Goal: Task Accomplishment & Management: Use online tool/utility

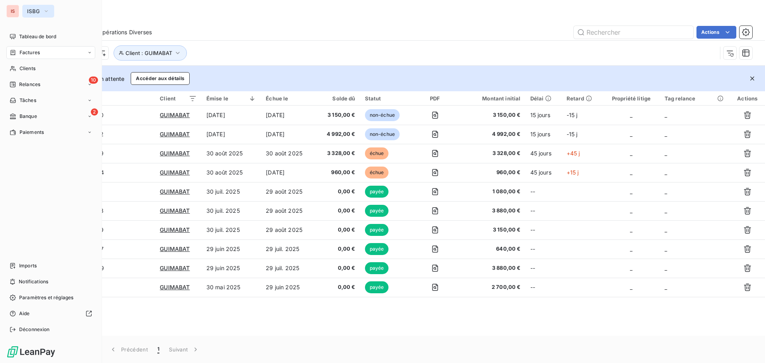
click at [25, 12] on button "ISBG" at bounding box center [38, 11] width 32 height 13
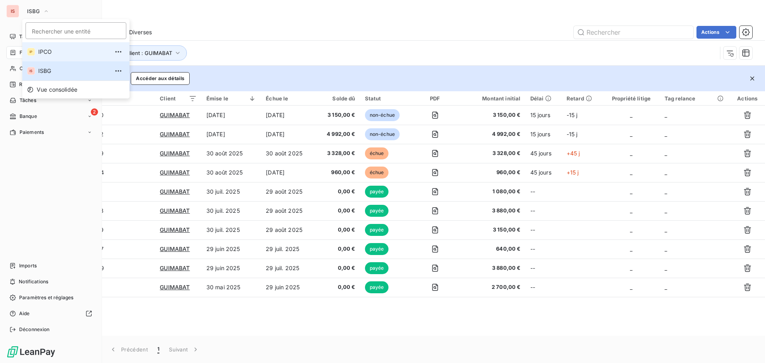
click at [53, 52] on span "IPCO" at bounding box center [73, 52] width 71 height 8
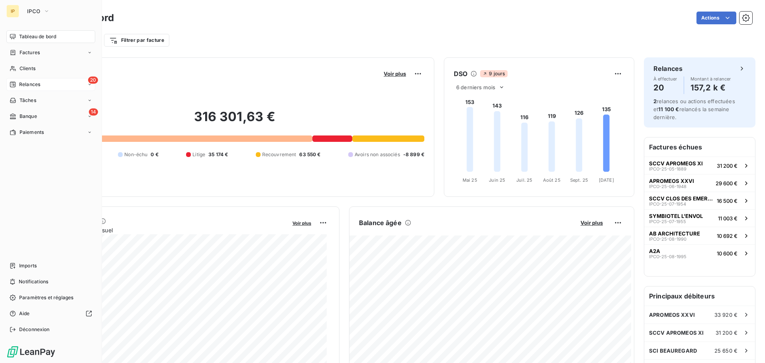
click at [54, 84] on div "20 Relances" at bounding box center [50, 84] width 89 height 13
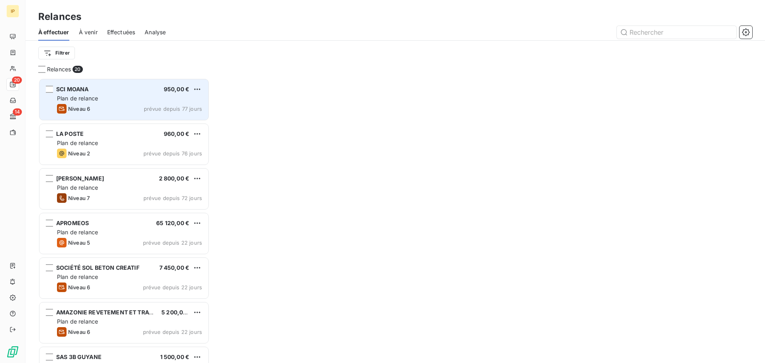
scroll to position [279, 165]
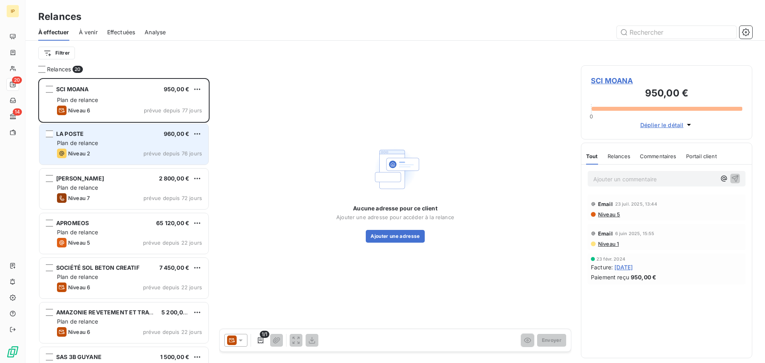
click at [119, 130] on div "LA POSTE 960,00 €" at bounding box center [129, 133] width 145 height 7
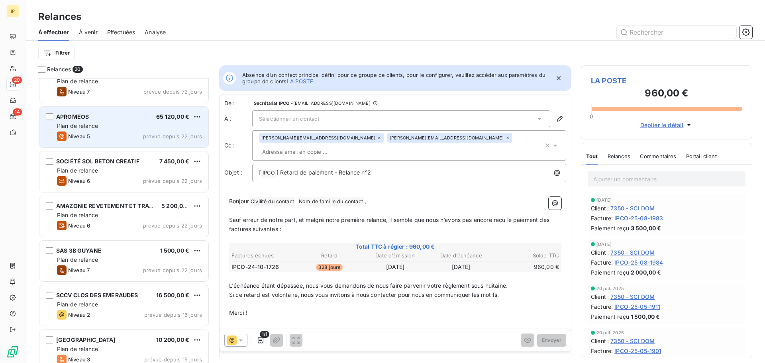
scroll to position [27, 0]
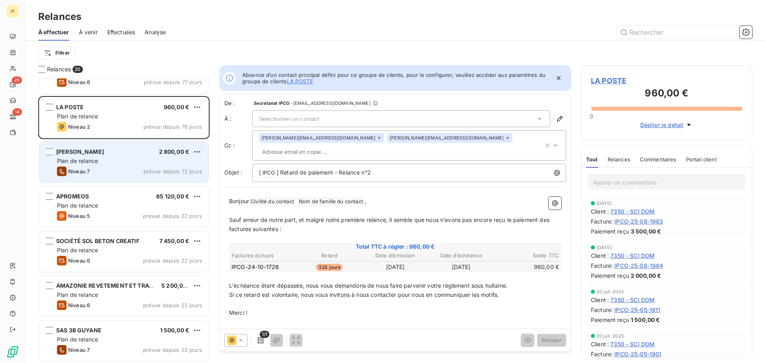
click at [119, 151] on div "[PERSON_NAME] 2 800,00 €" at bounding box center [129, 151] width 145 height 7
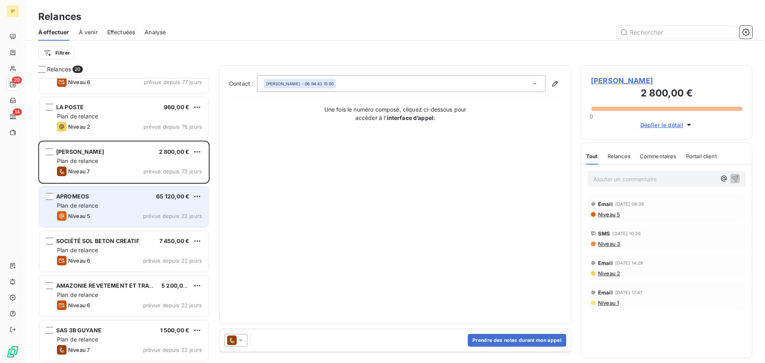
click at [131, 202] on div "Plan de relance" at bounding box center [129, 206] width 145 height 8
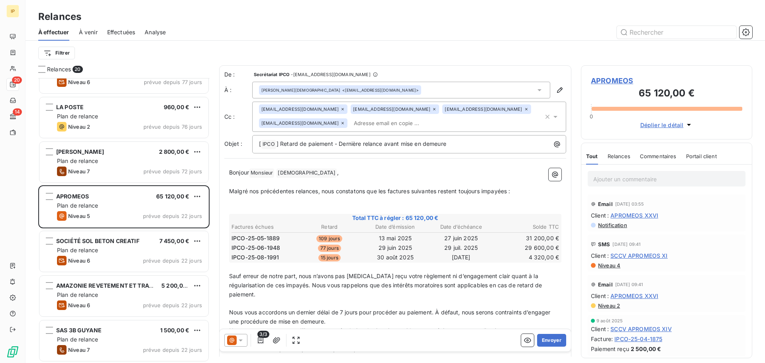
click at [340, 122] on icon at bounding box center [342, 123] width 5 height 5
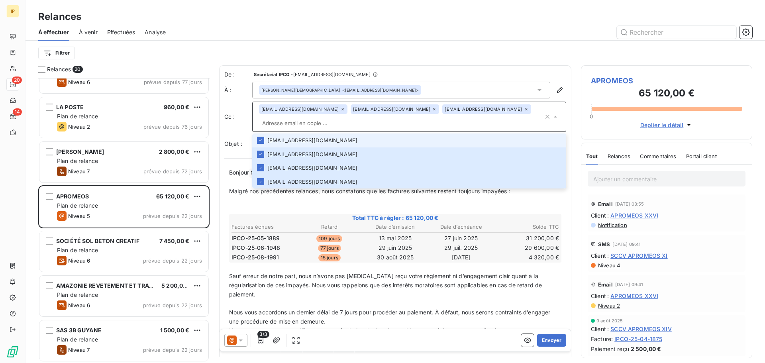
click at [350, 31] on div at bounding box center [463, 32] width 577 height 13
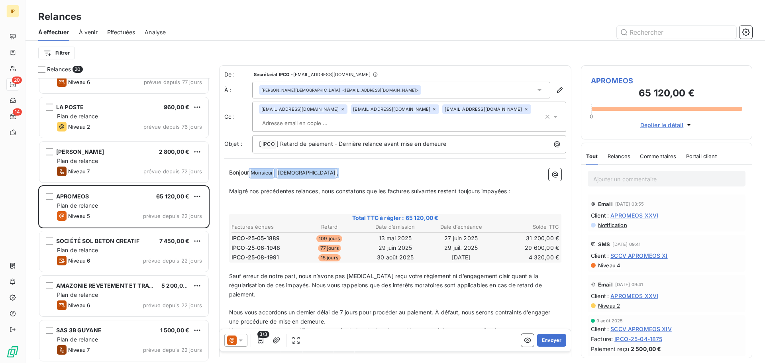
drag, startPoint x: 329, startPoint y: 171, endPoint x: 250, endPoint y: 172, distance: 79.3
click at [250, 172] on p "Bonjour Monsieur ﻿ PAGANI ﻿ ," at bounding box center [395, 173] width 332 height 10
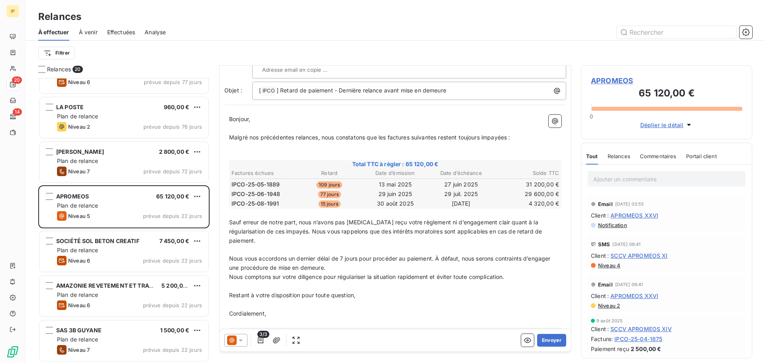
scroll to position [66, 0]
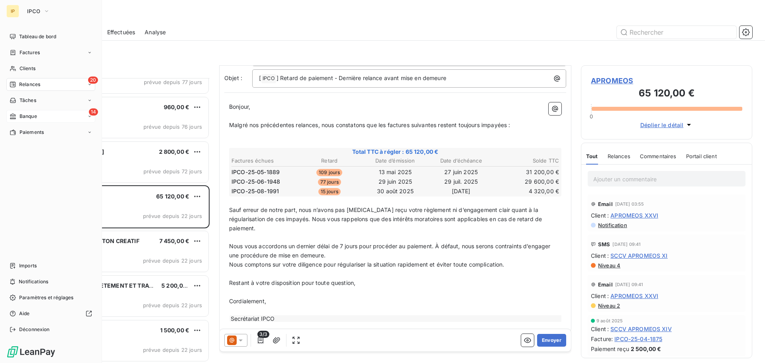
click at [35, 119] on span "Banque" at bounding box center [29, 116] width 18 height 7
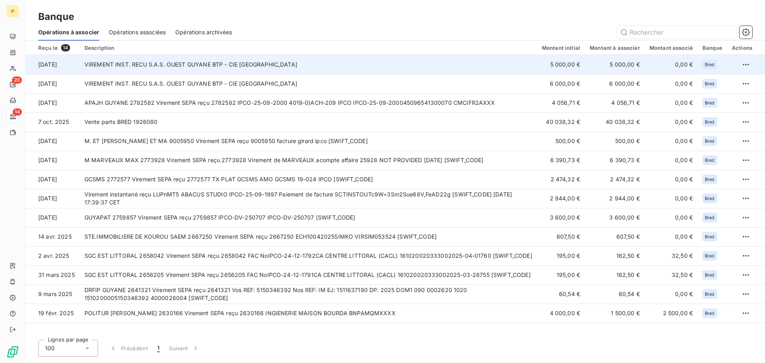
click at [446, 67] on td "VIREMENT INST. RECU S.A.S. OUEST GUYANE BTP - CIE [GEOGRAPHIC_DATA]" at bounding box center [308, 64] width 457 height 19
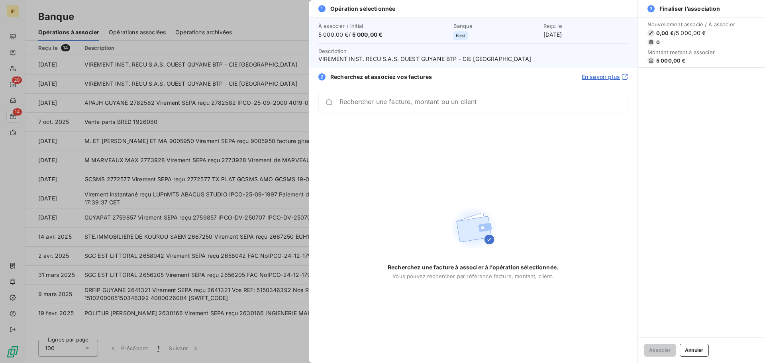
click at [445, 106] on input "Rechercher une facture, montant ou un client" at bounding box center [483, 102] width 288 height 8
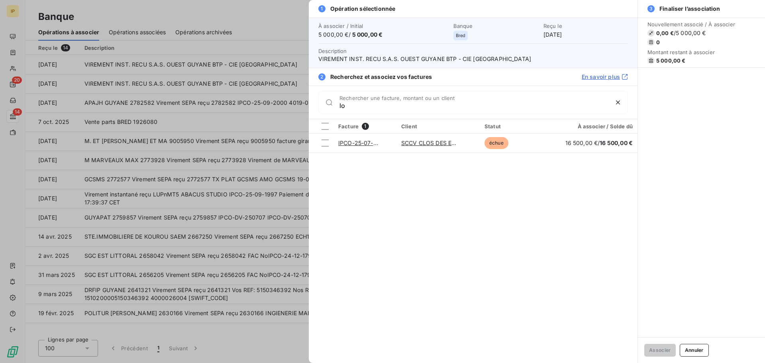
type input "l"
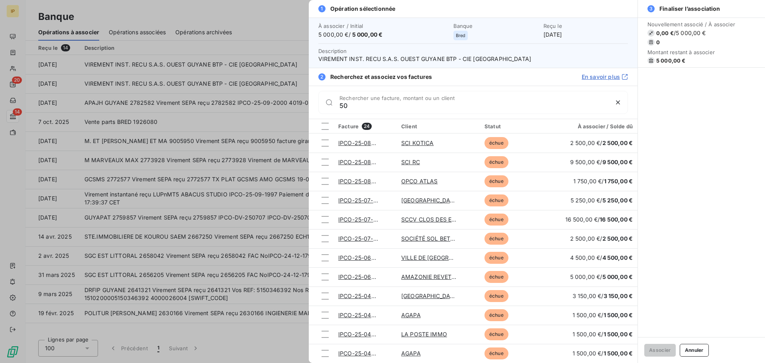
type input "5"
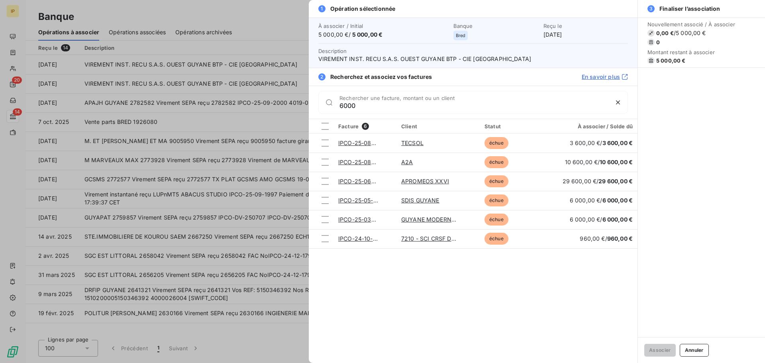
drag, startPoint x: 376, startPoint y: 107, endPoint x: 315, endPoint y: 104, distance: 61.0
click at [315, 104] on div "6000 Rechercher une facture, montant ou un client" at bounding box center [473, 102] width 329 height 33
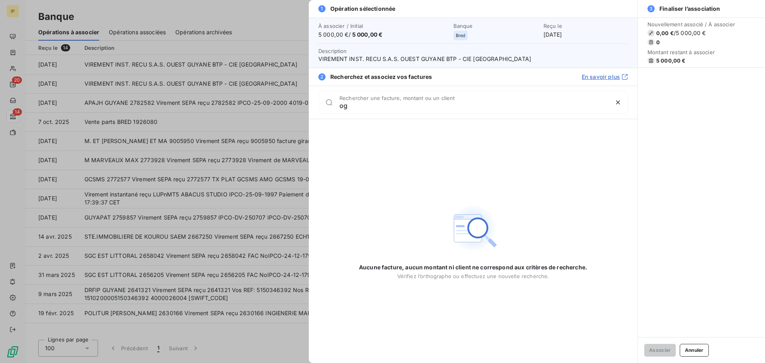
type input "o"
click at [196, 84] on div at bounding box center [382, 181] width 765 height 363
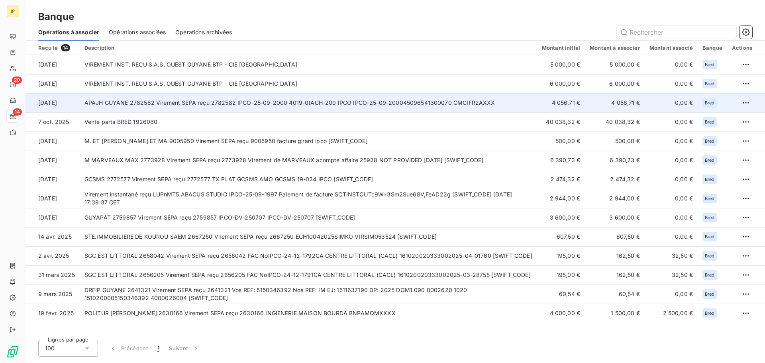
click at [202, 102] on td "APAJH GUYANE 2782582 Virement SEPA reçu 2782582 IPCO-25-09-2000 4019-0)ACH-209 …" at bounding box center [308, 102] width 457 height 19
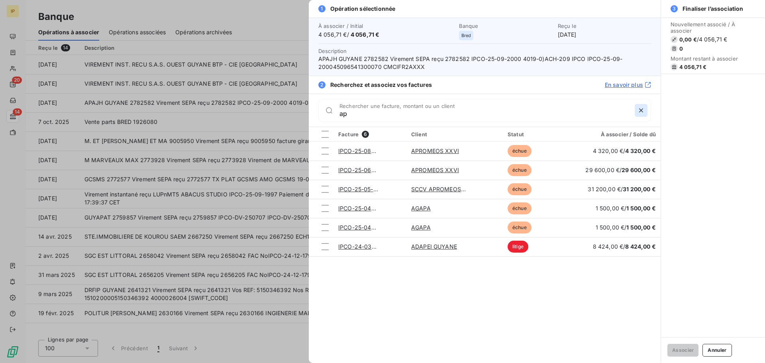
type input "ap"
click at [641, 111] on icon "button" at bounding box center [641, 110] width 8 height 8
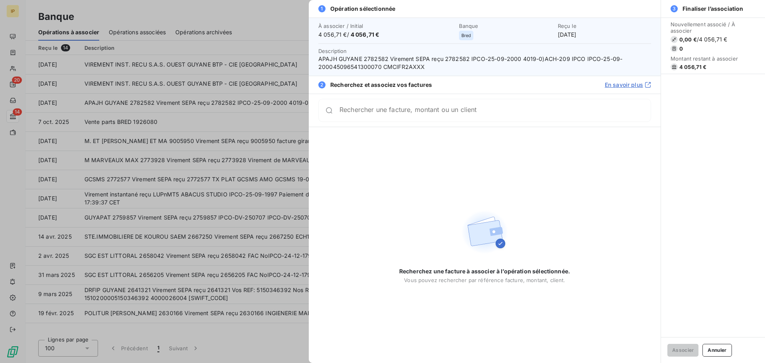
click at [155, 100] on div at bounding box center [382, 181] width 765 height 363
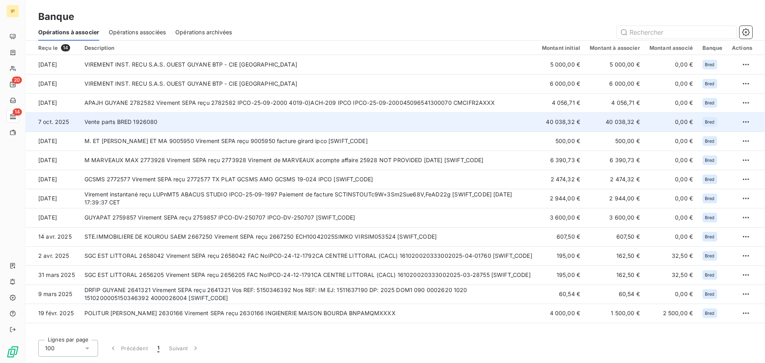
click at [174, 126] on td "Vente parts BRED 1926080" at bounding box center [308, 121] width 457 height 19
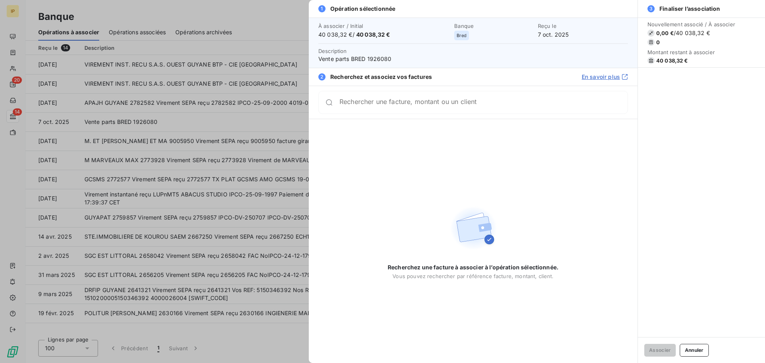
click at [174, 145] on div at bounding box center [382, 181] width 765 height 363
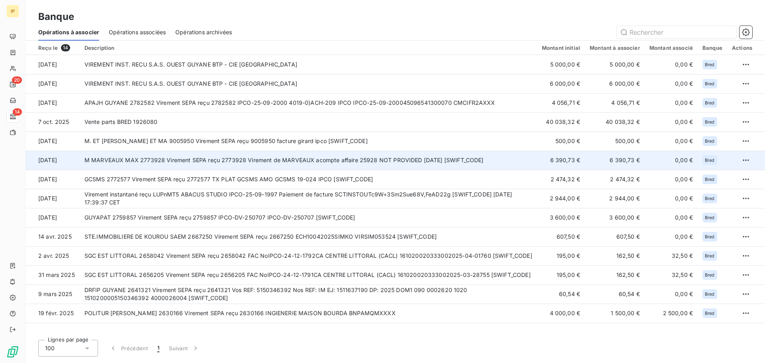
click at [202, 155] on td "M MARVEAUX MAX 2773928 Virement SEPA reçu 2773928 Virement de MARVEAUX acompte …" at bounding box center [308, 160] width 457 height 19
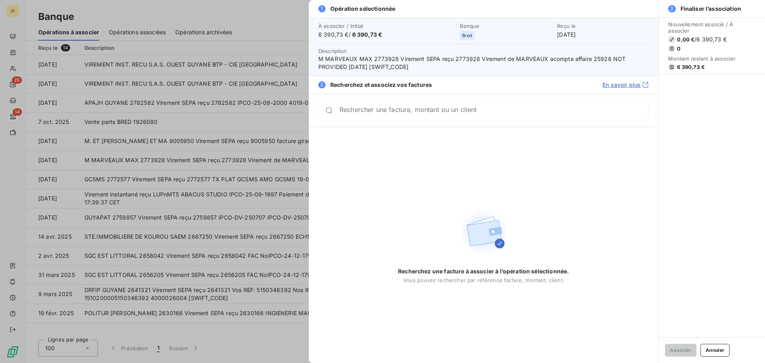
click at [205, 174] on div at bounding box center [382, 181] width 765 height 363
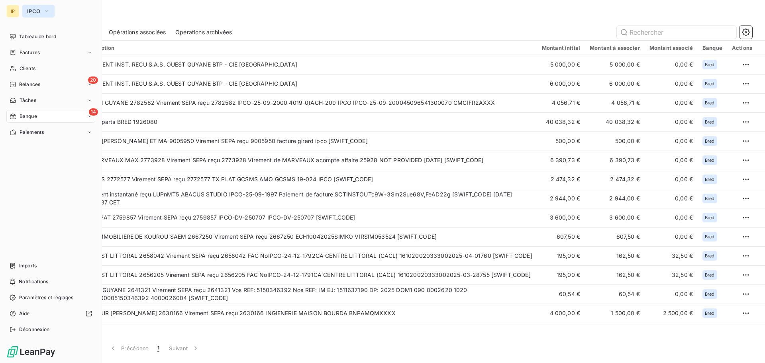
click at [27, 12] on span "IPCO" at bounding box center [33, 11] width 13 height 6
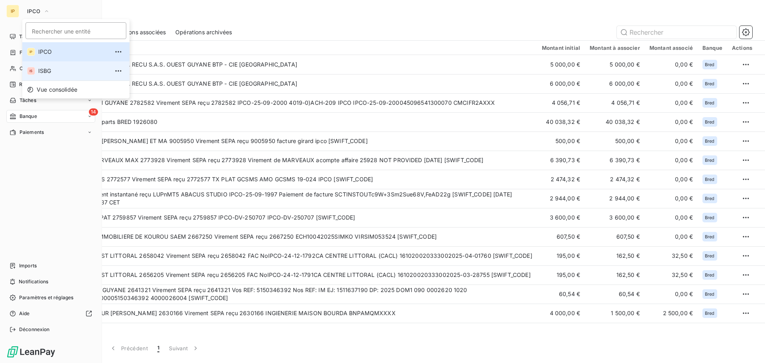
click at [42, 71] on span "ISBG" at bounding box center [73, 71] width 71 height 8
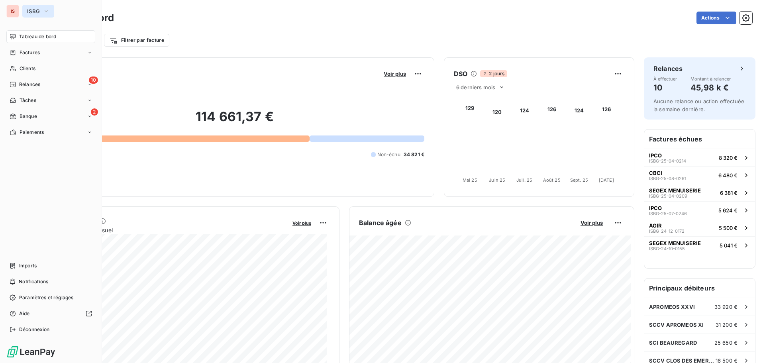
click at [32, 12] on span "ISBG" at bounding box center [33, 11] width 13 height 6
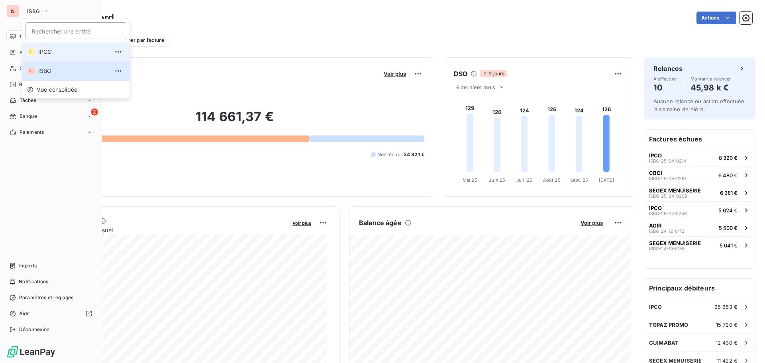
click at [41, 53] on span "IPCO" at bounding box center [73, 52] width 71 height 8
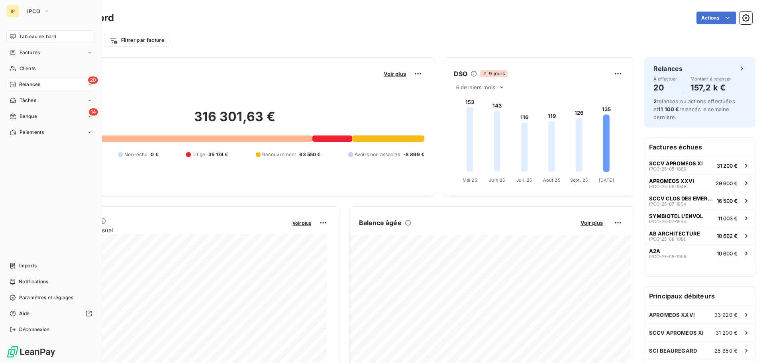
click at [35, 87] on span "Relances" at bounding box center [29, 84] width 21 height 7
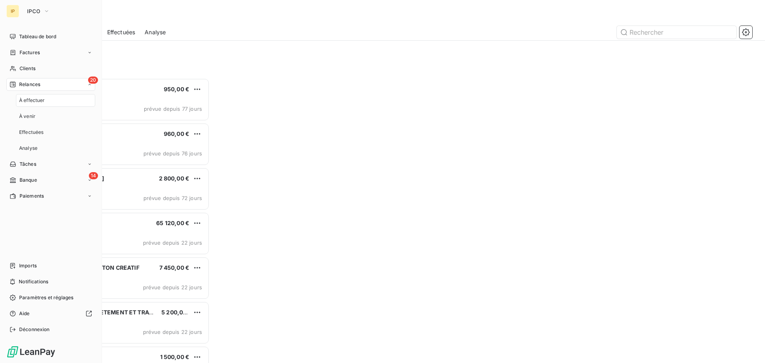
scroll to position [279, 165]
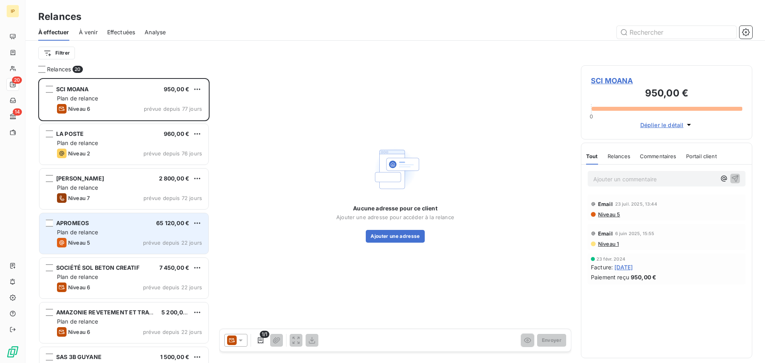
click at [117, 228] on div "Plan de relance" at bounding box center [129, 232] width 145 height 8
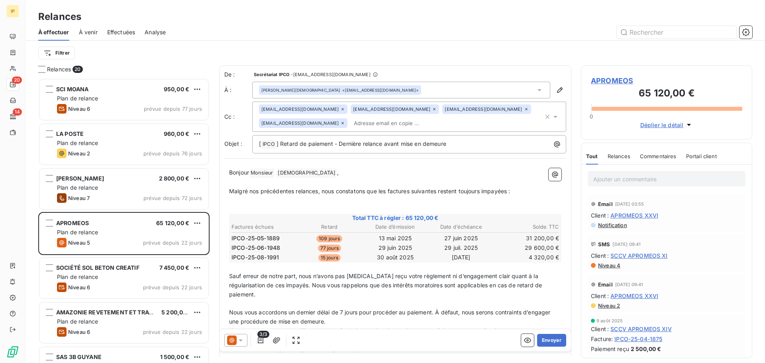
click at [340, 123] on icon at bounding box center [342, 123] width 5 height 5
click at [379, 12] on div "Relances" at bounding box center [394, 17] width 739 height 14
drag, startPoint x: 334, startPoint y: 144, endPoint x: 480, endPoint y: 150, distance: 146.7
click at [480, 150] on div "[ IPCO ﻿ ] Retard de paiement - Dernière relance avant mise en demeure" at bounding box center [409, 144] width 314 height 18
drag, startPoint x: 324, startPoint y: 178, endPoint x: 271, endPoint y: 177, distance: 53.4
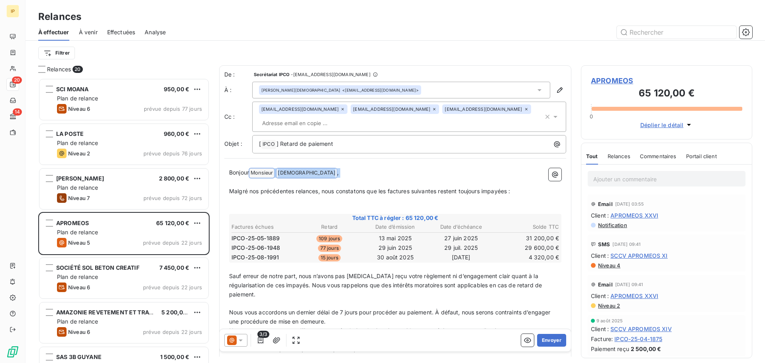
click at [271, 177] on div "Bonjour Monsieur ﻿ PAGANI ﻿ , ﻿ Malgré nos précédentes relances, nous constaton…" at bounding box center [395, 278] width 332 height 221
click at [249, 172] on span "Bonjour" at bounding box center [239, 172] width 20 height 7
drag, startPoint x: 311, startPoint y: 172, endPoint x: 249, endPoint y: 171, distance: 61.4
click at [249, 171] on p "Bonjour Monsieur ﻿ PAGANI ﻿ ," at bounding box center [395, 173] width 332 height 10
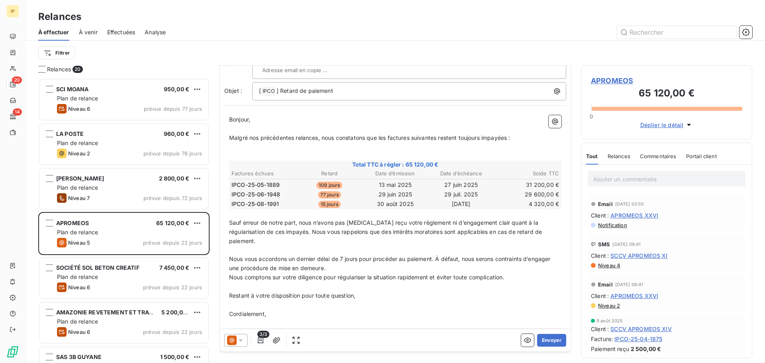
scroll to position [66, 0]
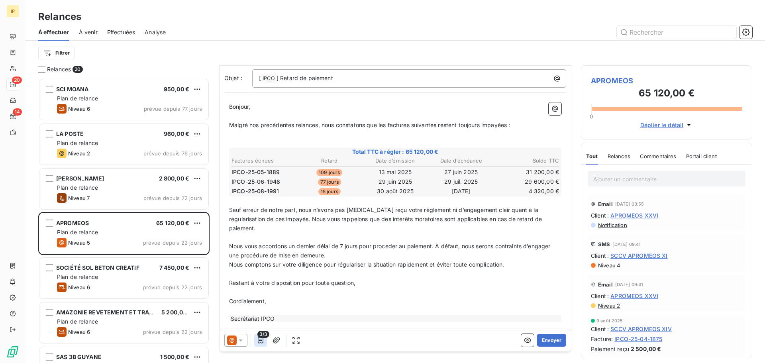
click at [260, 340] on icon "button" at bounding box center [261, 340] width 6 height 6
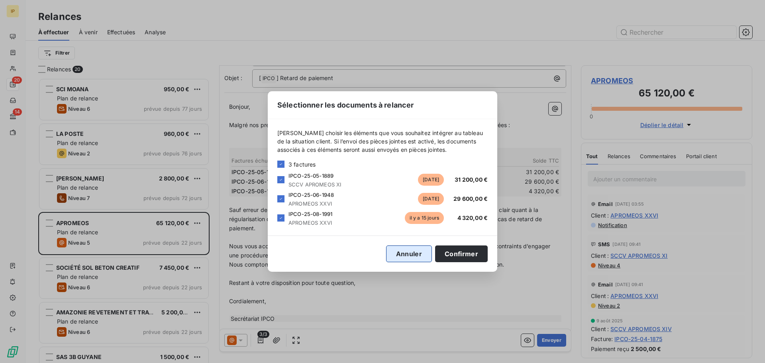
click at [404, 251] on button "Annuler" at bounding box center [409, 253] width 46 height 17
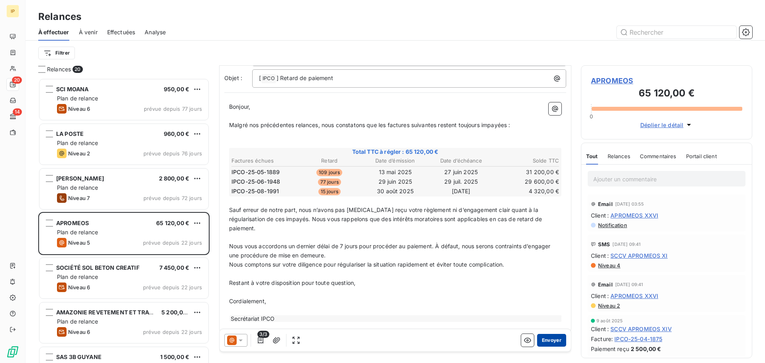
click at [539, 340] on button "Envoyer" at bounding box center [551, 340] width 29 height 13
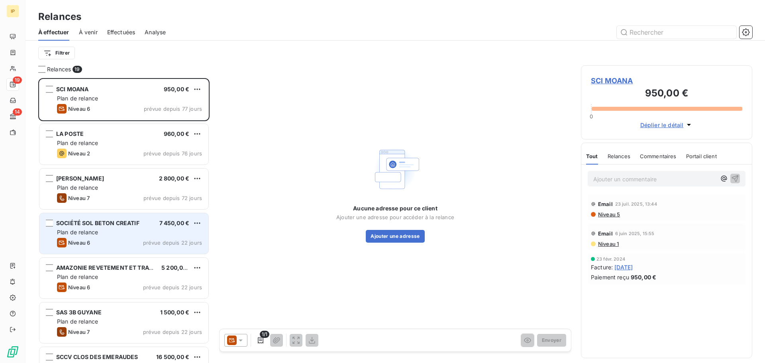
click at [116, 234] on div "Plan de relance" at bounding box center [129, 232] width 145 height 8
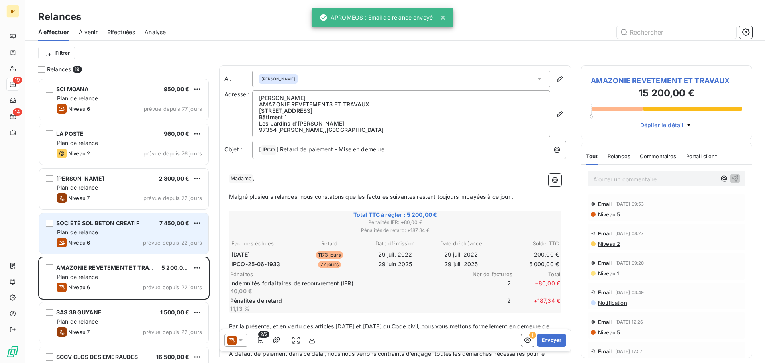
click at [110, 239] on div "Niveau 6 prévue depuis 22 jours" at bounding box center [129, 243] width 145 height 10
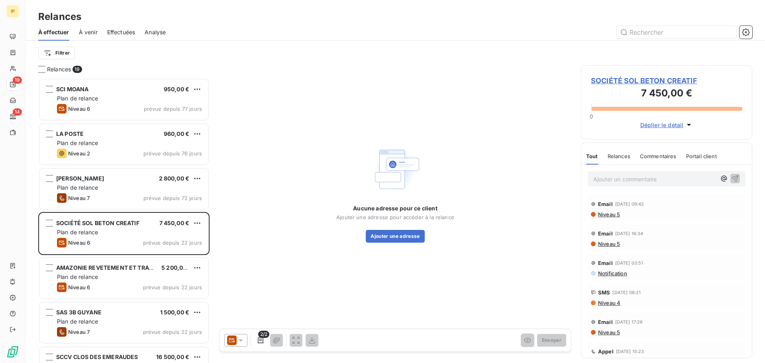
click at [242, 337] on icon at bounding box center [241, 340] width 8 height 8
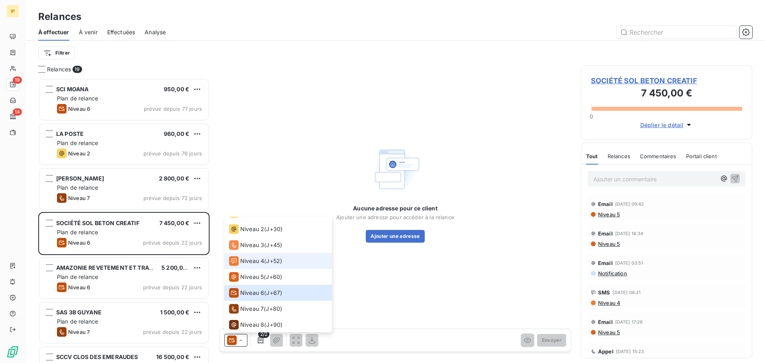
scroll to position [28, 0]
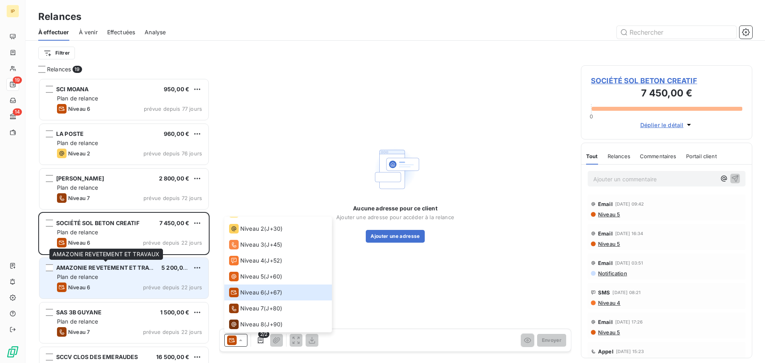
click at [117, 270] on span "AMAZONIE REVETEMENT ET TRAVAUX" at bounding box center [110, 267] width 108 height 7
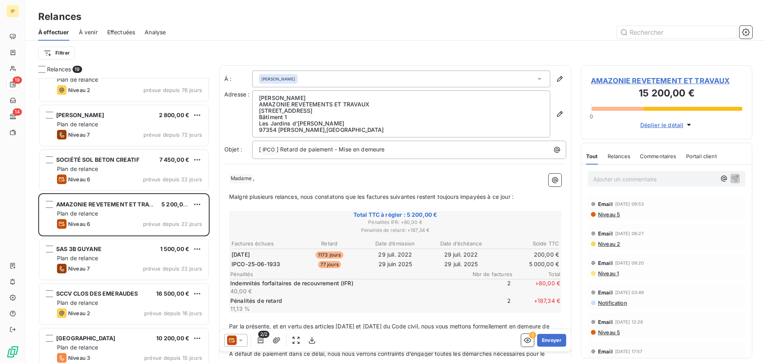
scroll to position [80, 0]
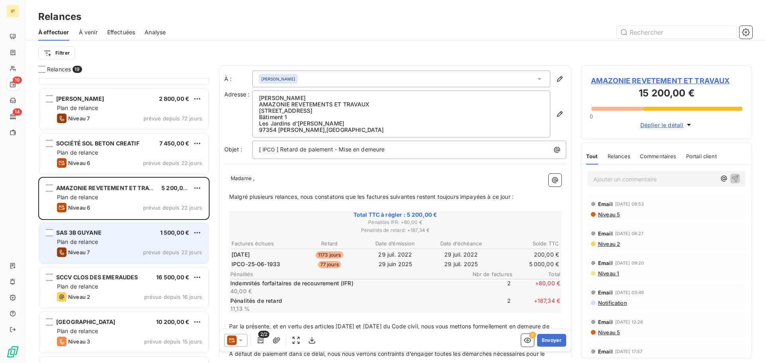
click at [121, 239] on div "Plan de relance" at bounding box center [129, 242] width 145 height 8
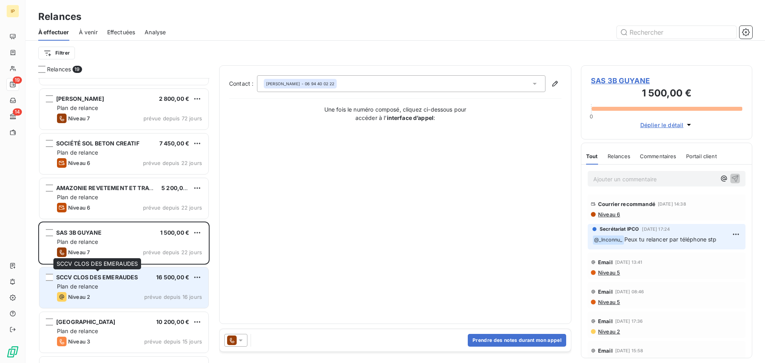
click at [121, 280] on span "SCCV CLOS DES EMERAUDES" at bounding box center [97, 277] width 82 height 7
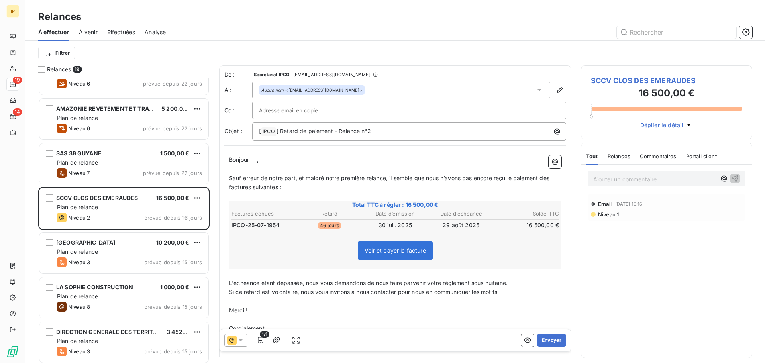
scroll to position [160, 0]
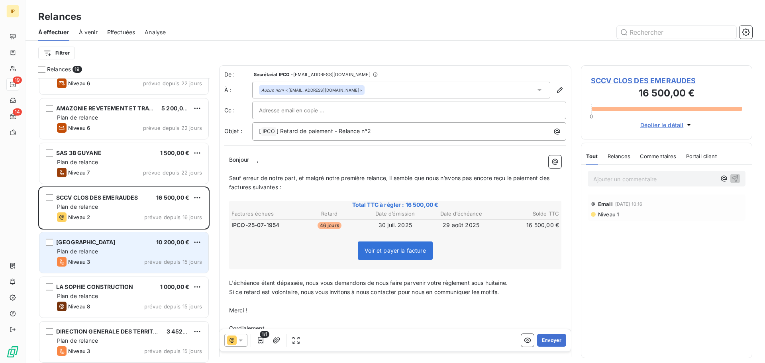
click at [123, 253] on div "Plan de relance" at bounding box center [129, 251] width 145 height 8
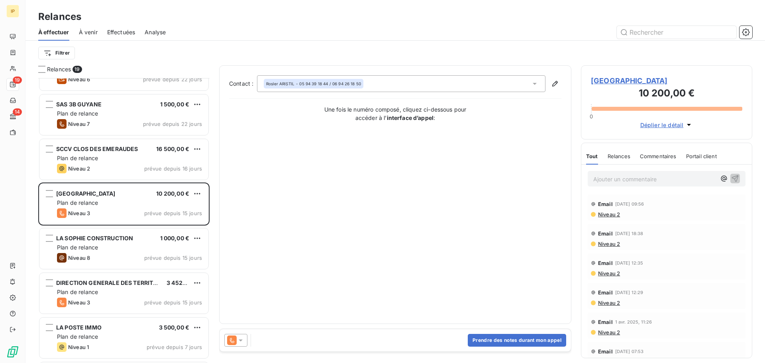
scroll to position [213, 0]
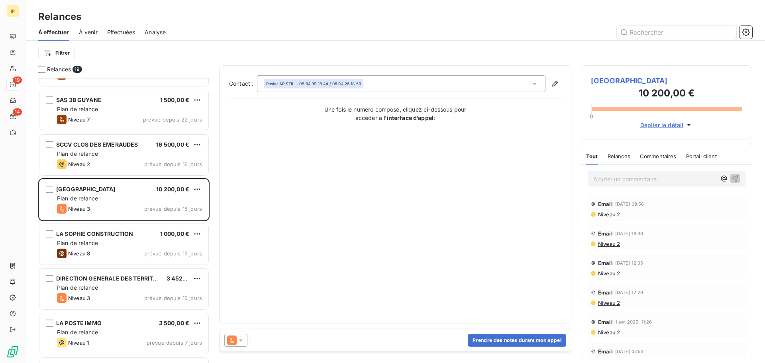
click at [239, 339] on icon at bounding box center [241, 340] width 8 height 8
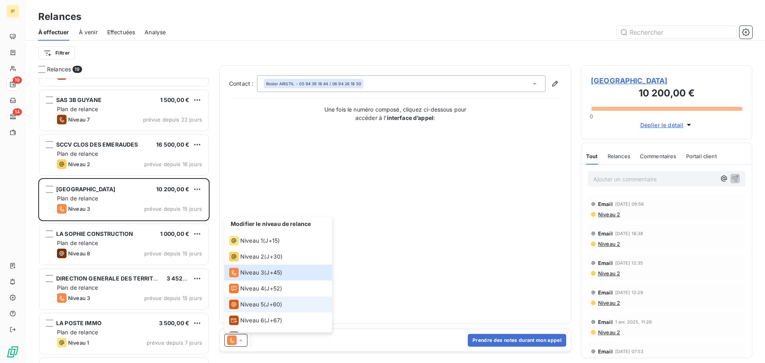
click at [264, 302] on div "Niveau 5 ( J+60 )" at bounding box center [255, 305] width 53 height 10
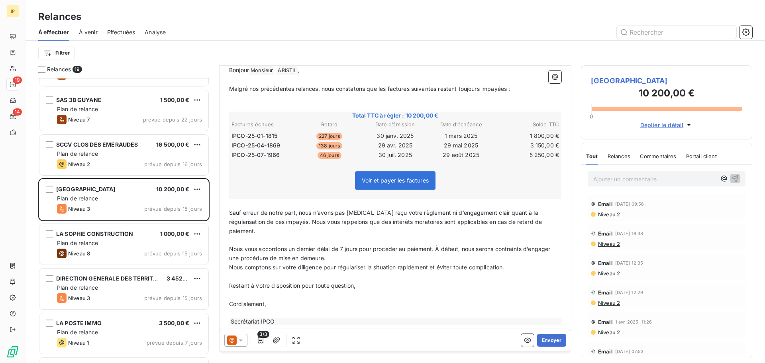
scroll to position [93, 0]
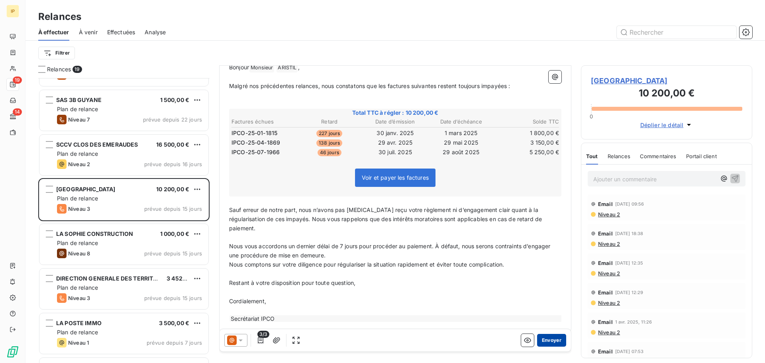
click at [542, 338] on button "Envoyer" at bounding box center [551, 340] width 29 height 13
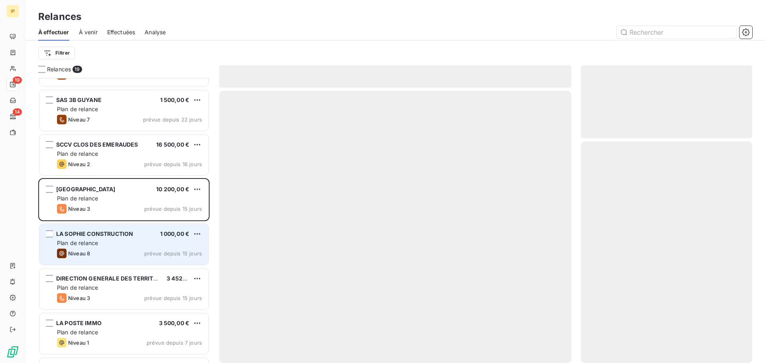
click at [123, 243] on div "Plan de relance" at bounding box center [129, 243] width 145 height 8
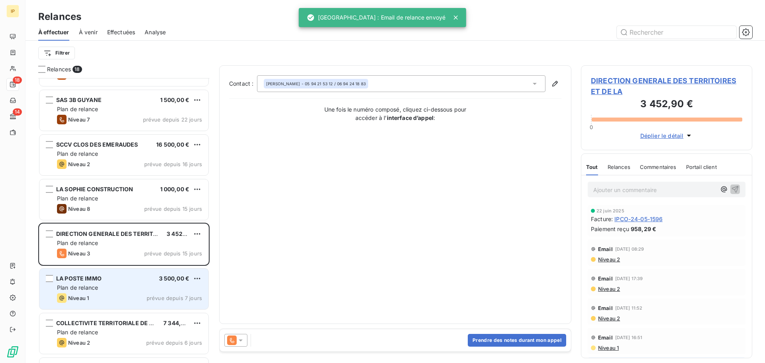
click at [135, 283] on div "LA POSTE IMMO 3 500,00 € Plan de relance Niveau 1 prévue depuis 7 jours" at bounding box center [123, 288] width 169 height 41
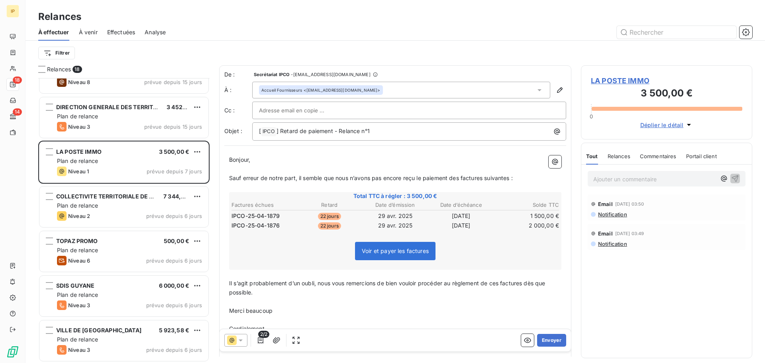
scroll to position [346, 0]
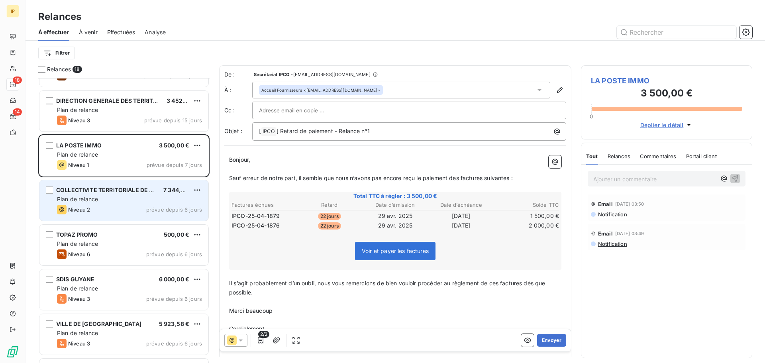
click at [132, 204] on div "COLLECTIVITE TERRITORIALE DE GUYANE 7 344,00 € Plan de relance Niveau 2 prévue …" at bounding box center [123, 200] width 169 height 41
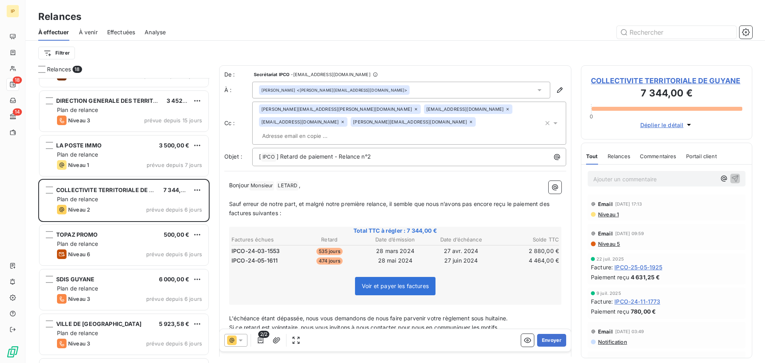
click at [622, 155] on span "Relances" at bounding box center [618, 156] width 23 height 6
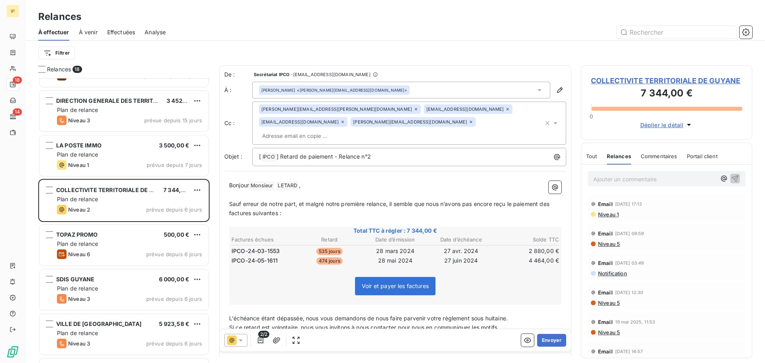
click at [612, 213] on span "Niveau 1" at bounding box center [608, 214] width 22 height 6
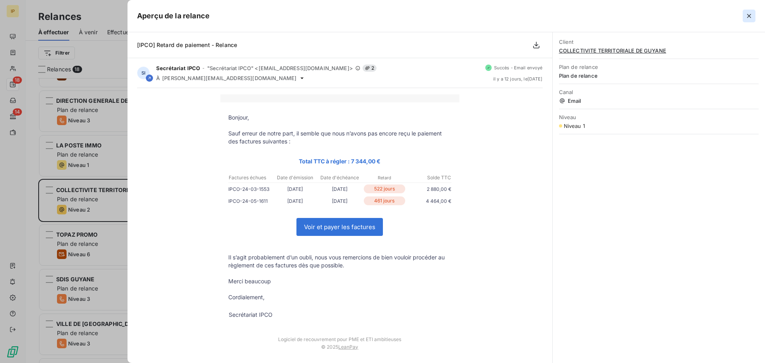
click at [749, 17] on icon "button" at bounding box center [749, 16] width 4 height 4
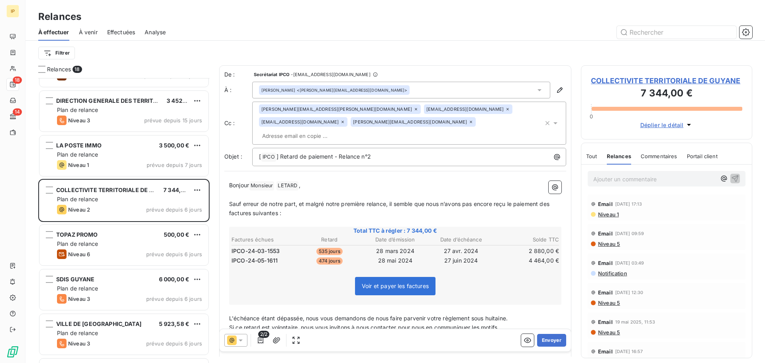
click at [413, 109] on icon at bounding box center [415, 109] width 5 height 5
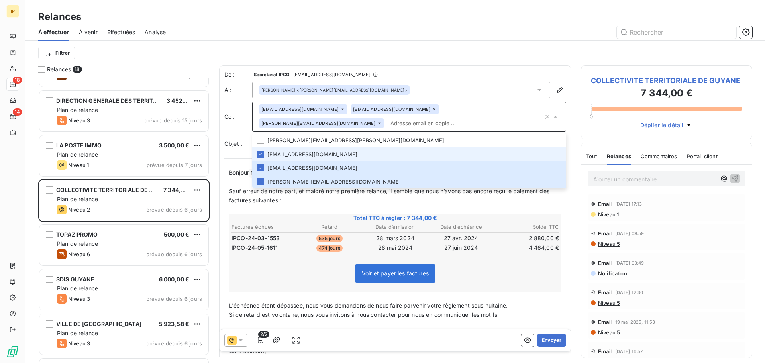
click at [340, 110] on icon at bounding box center [342, 109] width 5 height 5
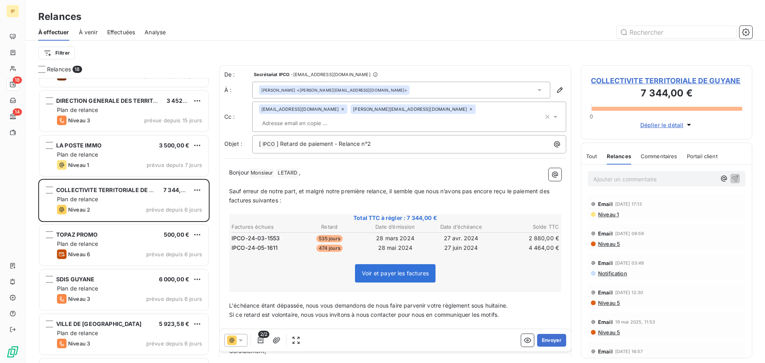
click at [340, 112] on icon at bounding box center [342, 109] width 5 height 5
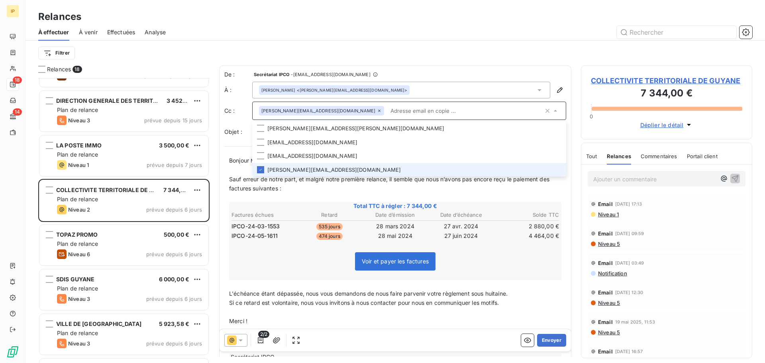
click at [323, 109] on div "[PERSON_NAME][EMAIL_ADDRESS][DOMAIN_NAME]" at bounding box center [321, 111] width 125 height 10
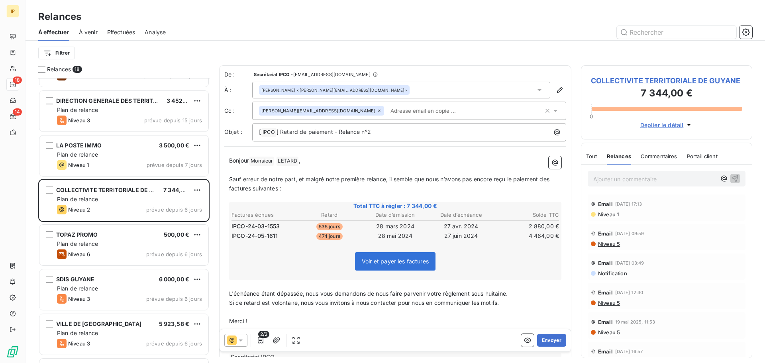
click at [377, 109] on icon at bounding box center [379, 110] width 5 height 5
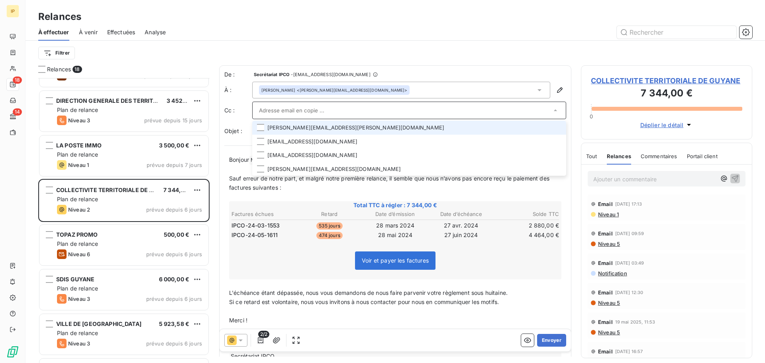
click at [317, 124] on li "[PERSON_NAME][EMAIL_ADDRESS][PERSON_NAME][DOMAIN_NAME]" at bounding box center [409, 128] width 314 height 14
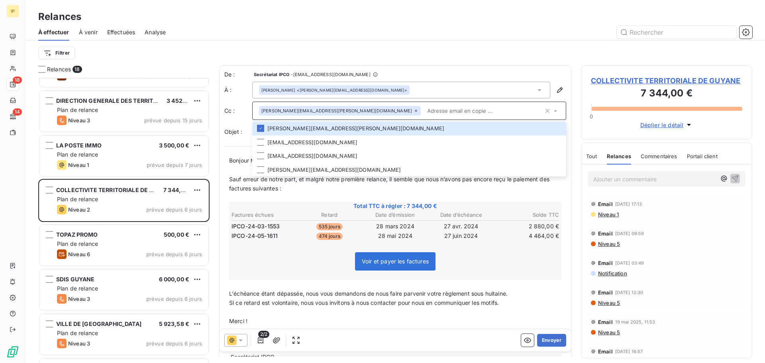
click at [366, 29] on div at bounding box center [463, 32] width 577 height 13
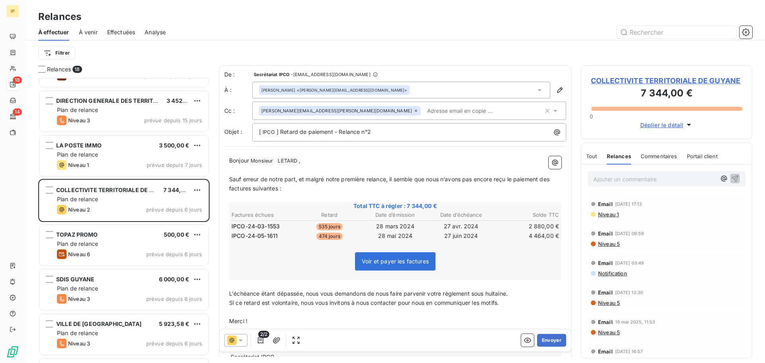
click at [660, 157] on span "Commentaires" at bounding box center [658, 156] width 37 height 6
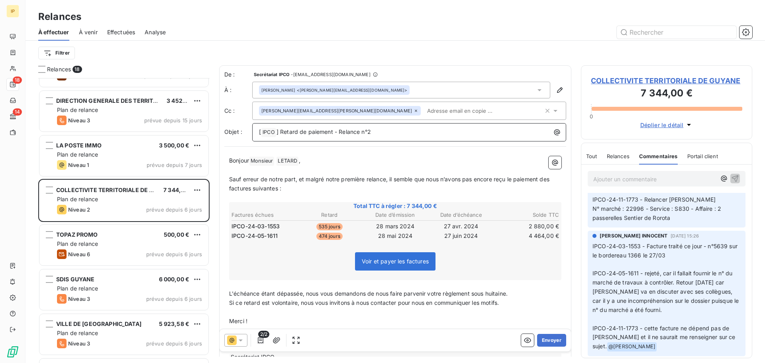
click at [378, 132] on p "[ IPCO ﻿ ] Retard de paiement - Relance n°2" at bounding box center [411, 132] width 304 height 10
click at [543, 342] on button "Envoyer" at bounding box center [551, 340] width 29 height 13
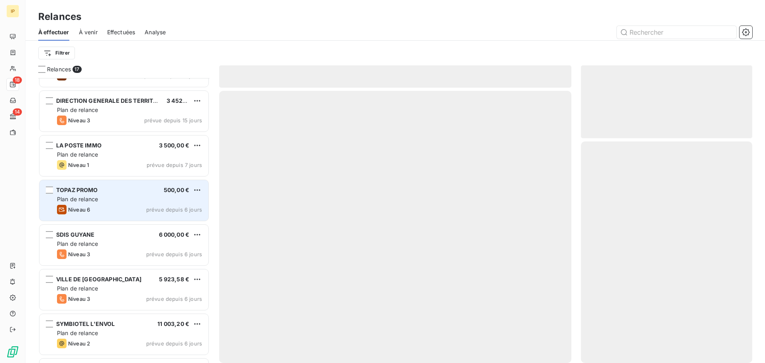
click at [117, 199] on div "Plan de relance" at bounding box center [129, 199] width 145 height 8
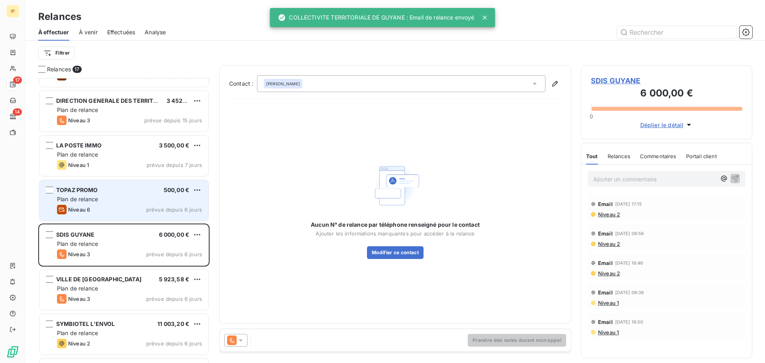
click at [127, 197] on div "Plan de relance" at bounding box center [129, 199] width 145 height 8
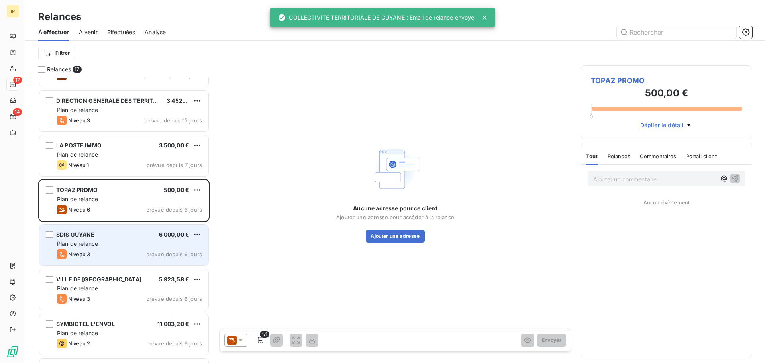
click at [121, 237] on div "SDIS GUYANE 6 000,00 €" at bounding box center [129, 234] width 145 height 7
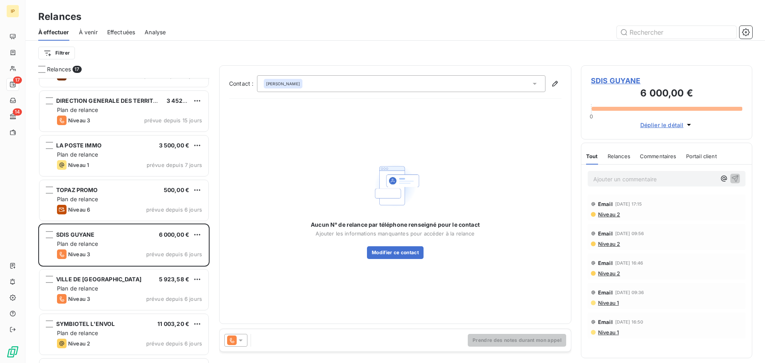
click at [241, 337] on icon at bounding box center [241, 340] width 8 height 8
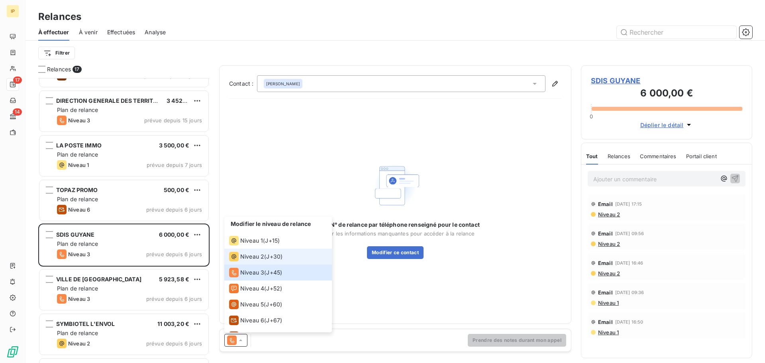
click at [267, 262] on li "Niveau 2 ( J+30 )" at bounding box center [278, 257] width 108 height 16
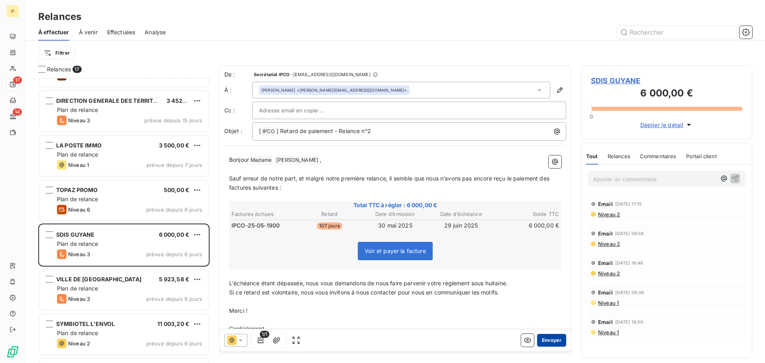
click at [545, 341] on button "Envoyer" at bounding box center [551, 340] width 29 height 13
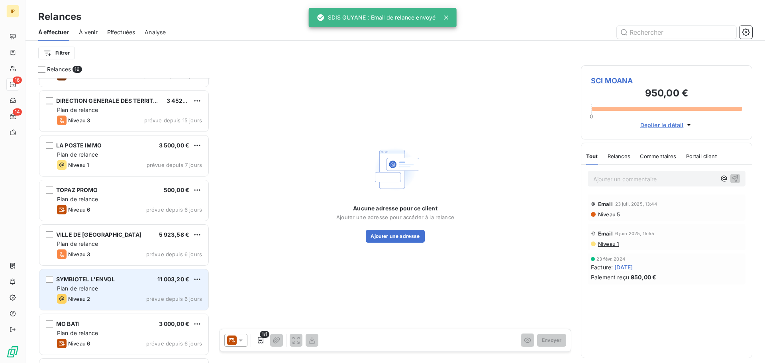
click at [105, 281] on span "SYMBIOTEL L'ENVOL" at bounding box center [85, 279] width 59 height 7
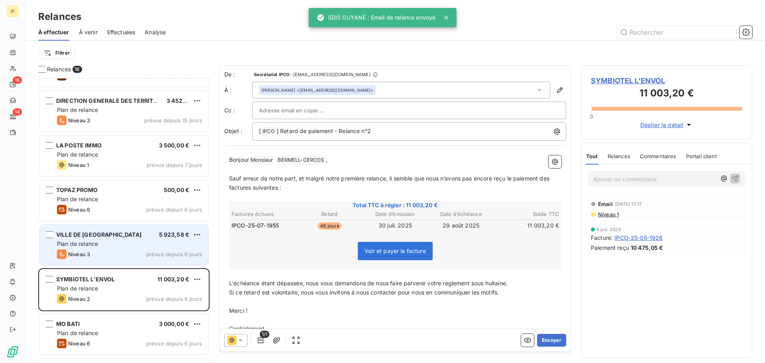
click at [133, 234] on div "VILLE DE MACOURIA 5 923,58 €" at bounding box center [129, 234] width 145 height 7
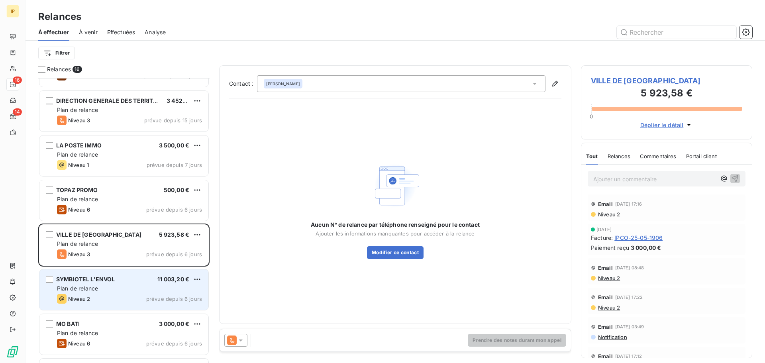
click at [148, 278] on div "SYMBIOTEL L'ENVOL 11 003,20 €" at bounding box center [129, 279] width 145 height 7
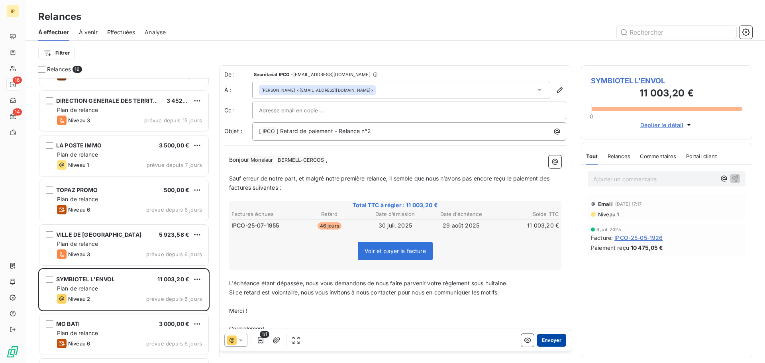
click at [547, 339] on button "Envoyer" at bounding box center [551, 340] width 29 height 13
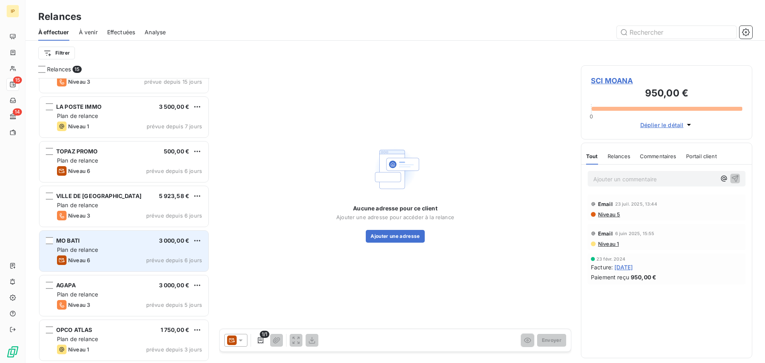
scroll to position [385, 0]
click at [119, 247] on div "Plan de relance" at bounding box center [129, 249] width 145 height 8
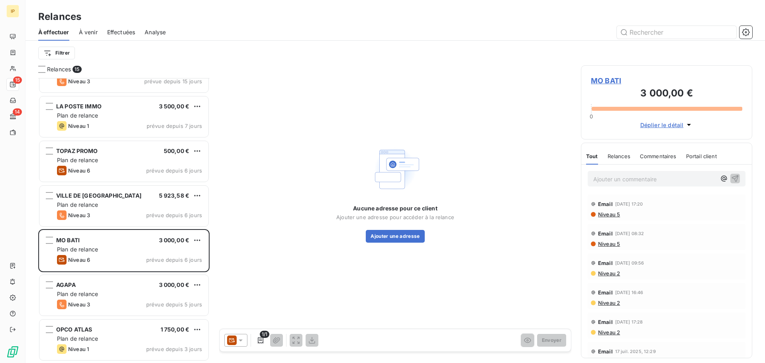
click at [237, 341] on icon at bounding box center [241, 340] width 8 height 8
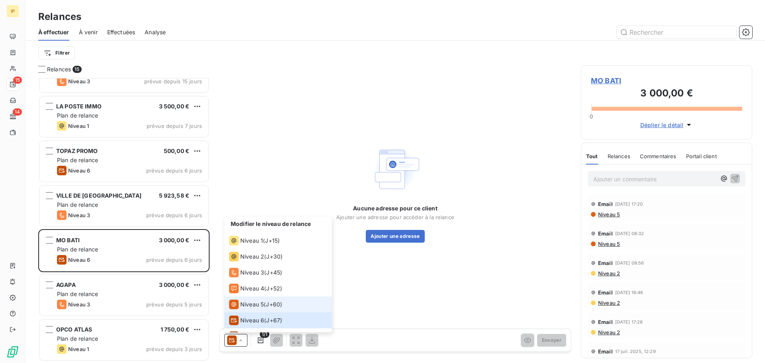
click at [254, 304] on span "Niveau 5" at bounding box center [252, 304] width 24 height 8
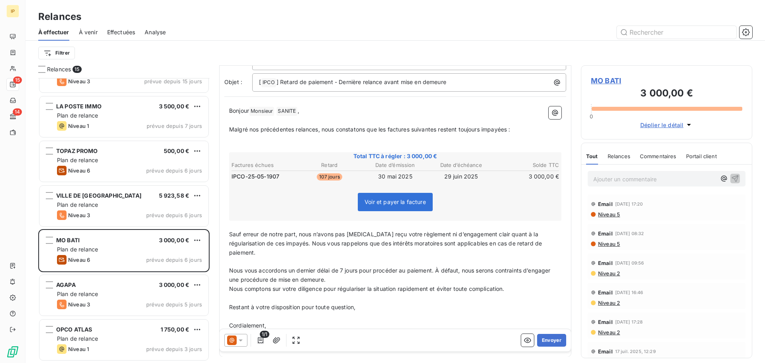
scroll to position [74, 0]
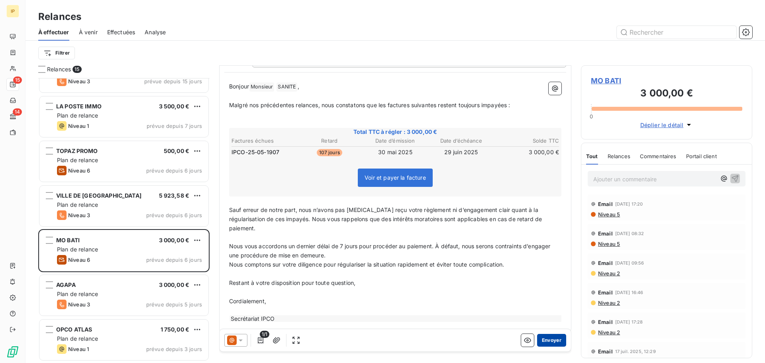
click at [548, 342] on button "Envoyer" at bounding box center [551, 340] width 29 height 13
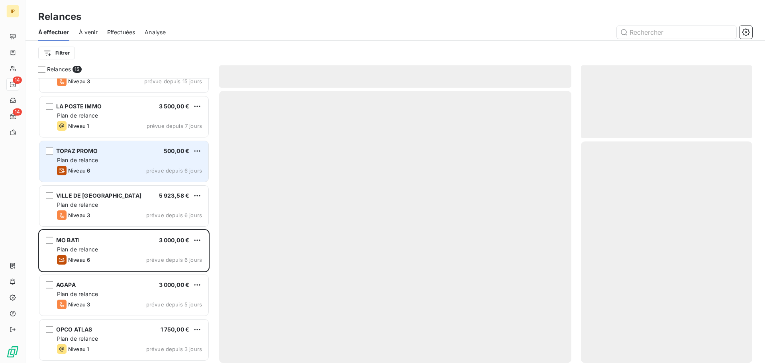
scroll to position [340, 0]
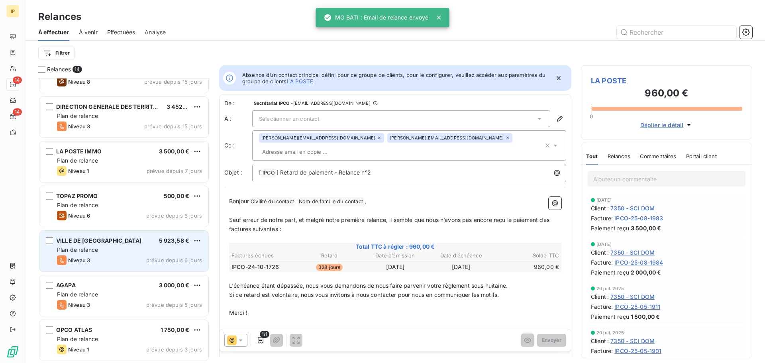
click at [117, 235] on div "VILLE DE MACOURIA 5 923,58 € Plan de relance Niveau 3 prévue depuis 6 jours" at bounding box center [123, 251] width 169 height 41
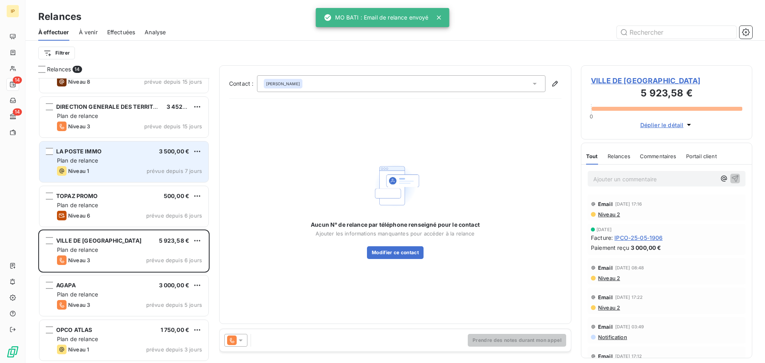
scroll to position [340, 0]
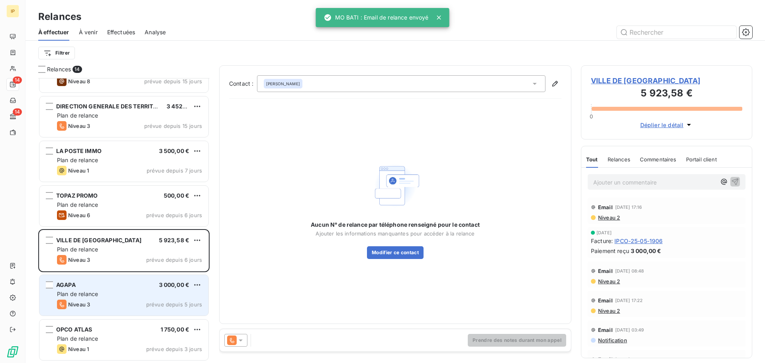
click at [126, 282] on div "AGAPA 3 000,00 €" at bounding box center [129, 284] width 145 height 7
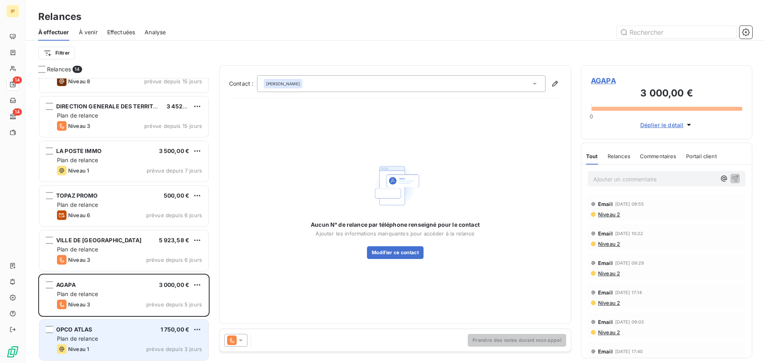
click at [129, 330] on div "OPCO ATLAS 1 750,00 €" at bounding box center [129, 329] width 145 height 7
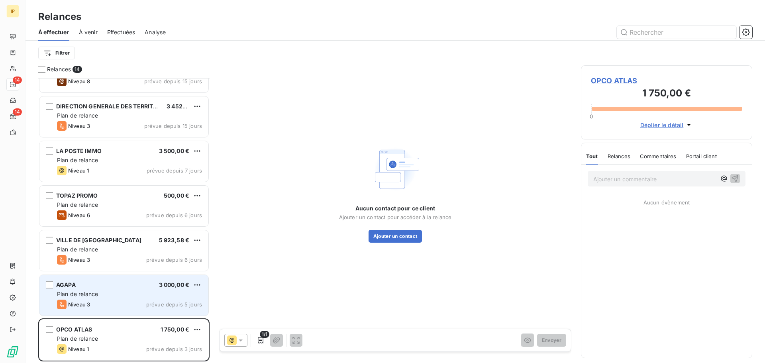
click at [128, 294] on div "Plan de relance" at bounding box center [129, 294] width 145 height 8
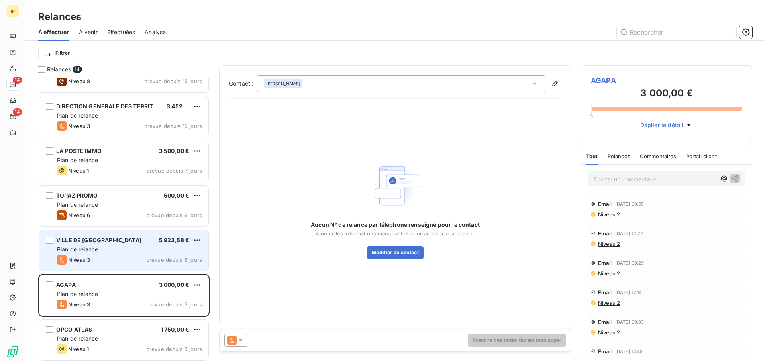
click at [129, 253] on div "Plan de relance" at bounding box center [129, 249] width 145 height 8
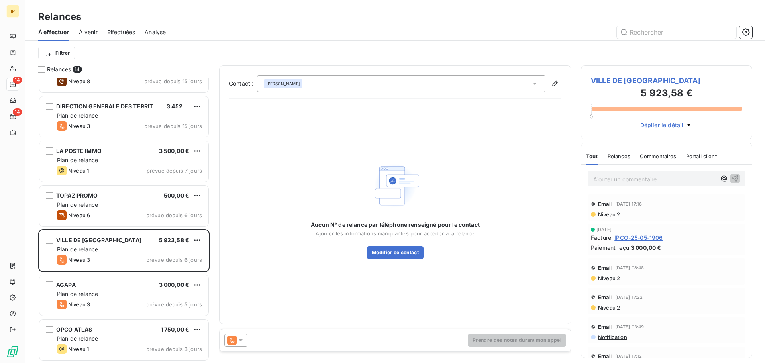
click at [236, 335] on span at bounding box center [232, 340] width 10 height 10
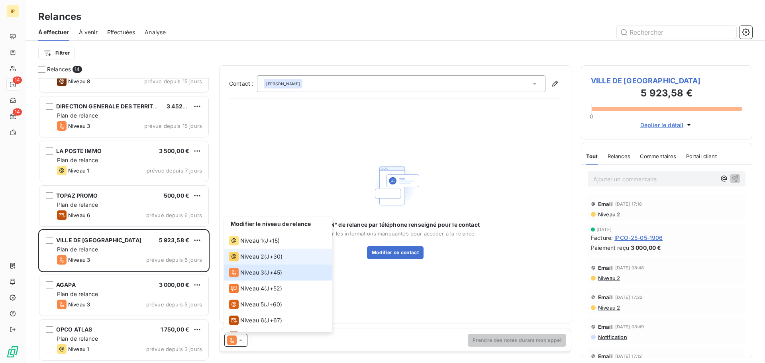
click at [253, 255] on span "Niveau 2" at bounding box center [252, 257] width 24 height 8
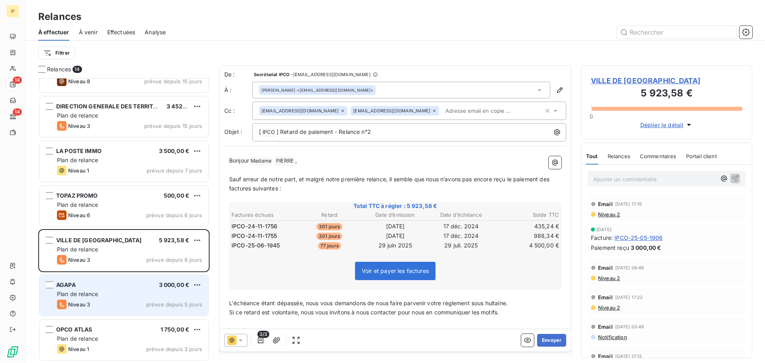
click at [103, 291] on div "Plan de relance" at bounding box center [129, 294] width 145 height 8
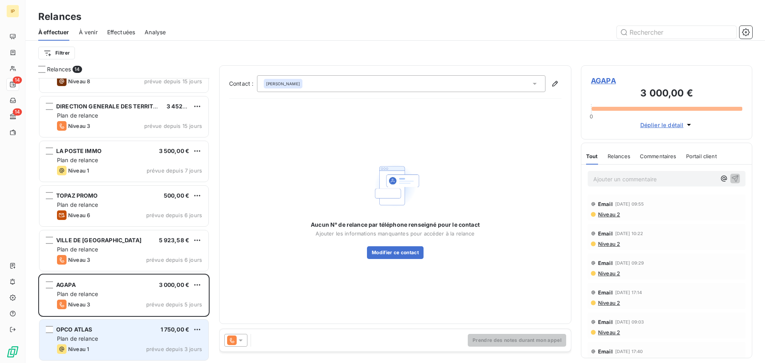
click at [107, 327] on div "OPCO ATLAS 1 750,00 €" at bounding box center [129, 329] width 145 height 7
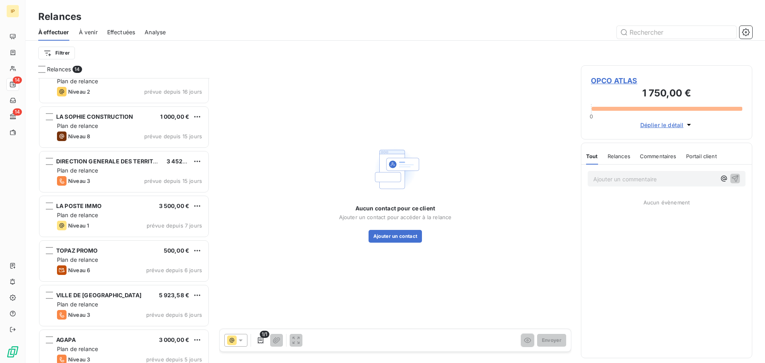
scroll to position [287, 0]
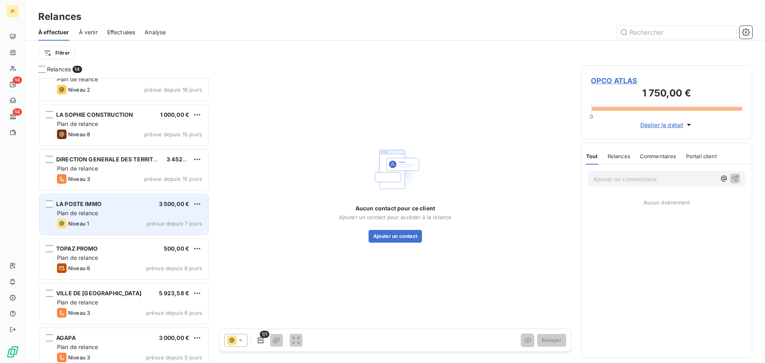
click at [122, 213] on div "Plan de relance" at bounding box center [129, 213] width 145 height 8
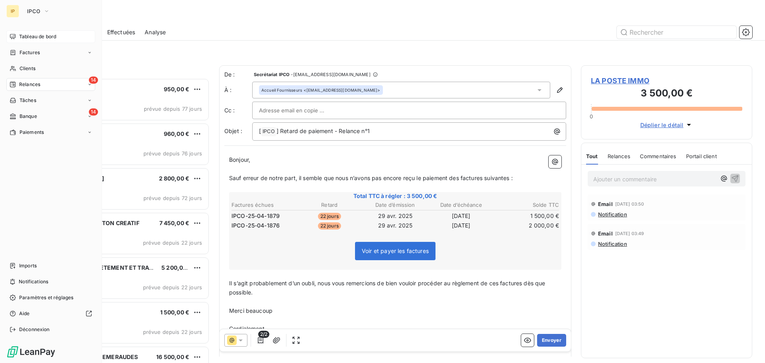
click at [36, 34] on span "Tableau de bord" at bounding box center [37, 36] width 37 height 7
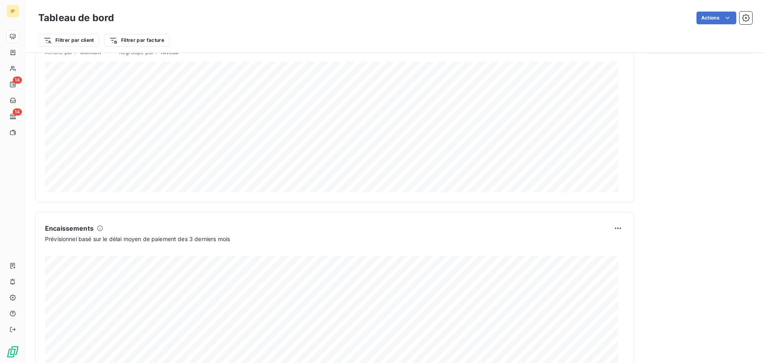
scroll to position [413, 0]
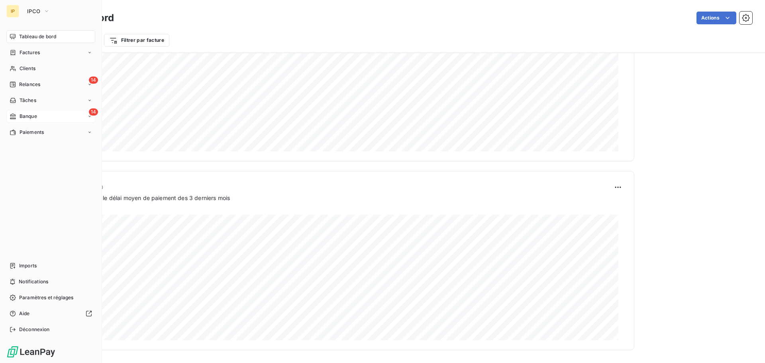
click at [30, 116] on span "Banque" at bounding box center [29, 116] width 18 height 7
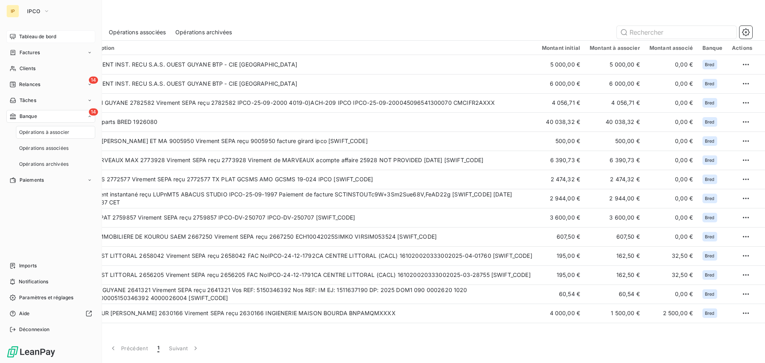
click at [29, 117] on span "Banque" at bounding box center [29, 116] width 18 height 7
